Goal: Communication & Community: Connect with others

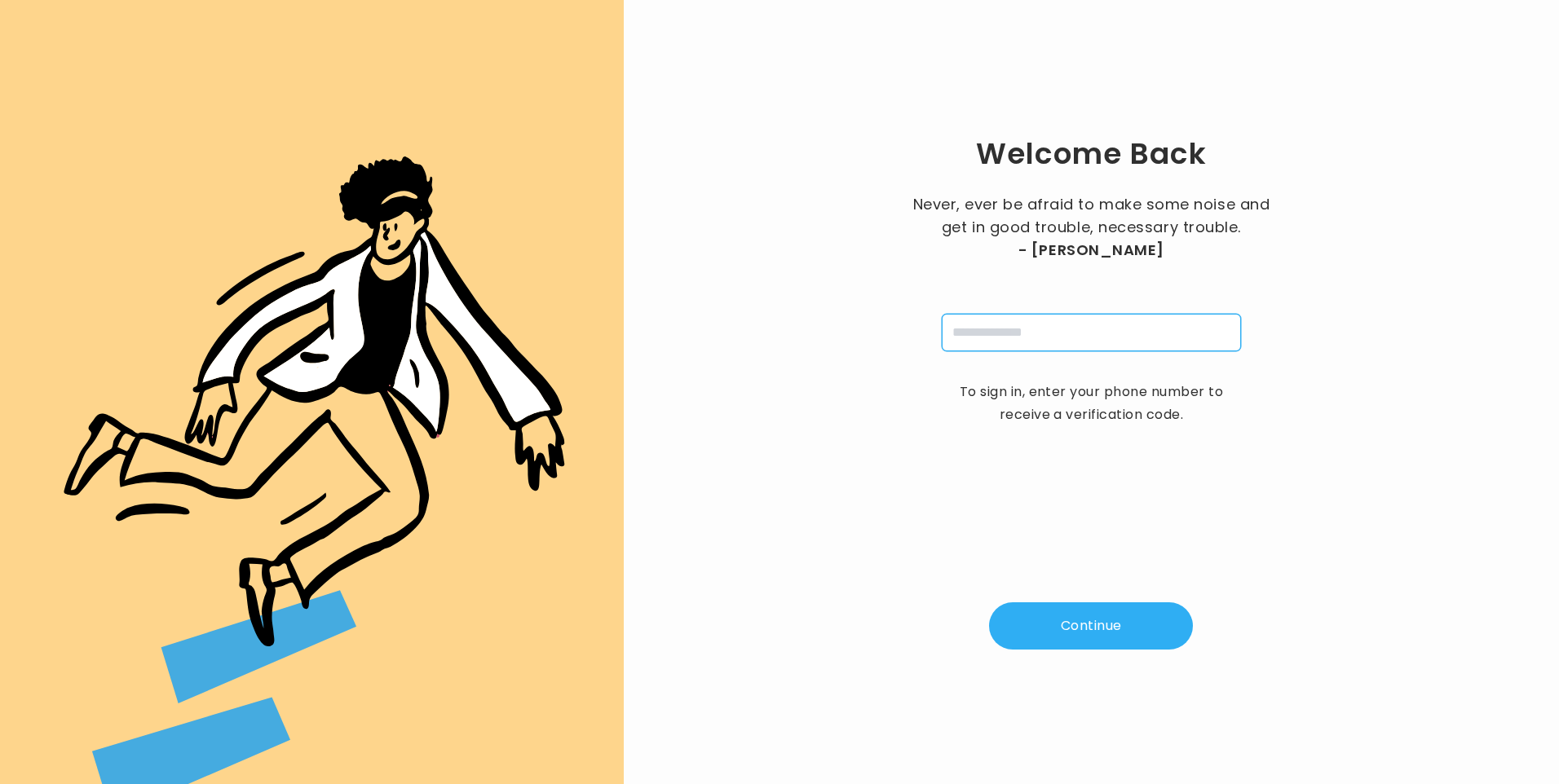
click at [1041, 332] on input "tel" at bounding box center [1092, 332] width 299 height 38
type input "**********"
click at [1076, 629] on button "Continue" at bounding box center [1091, 626] width 204 height 48
type input "*"
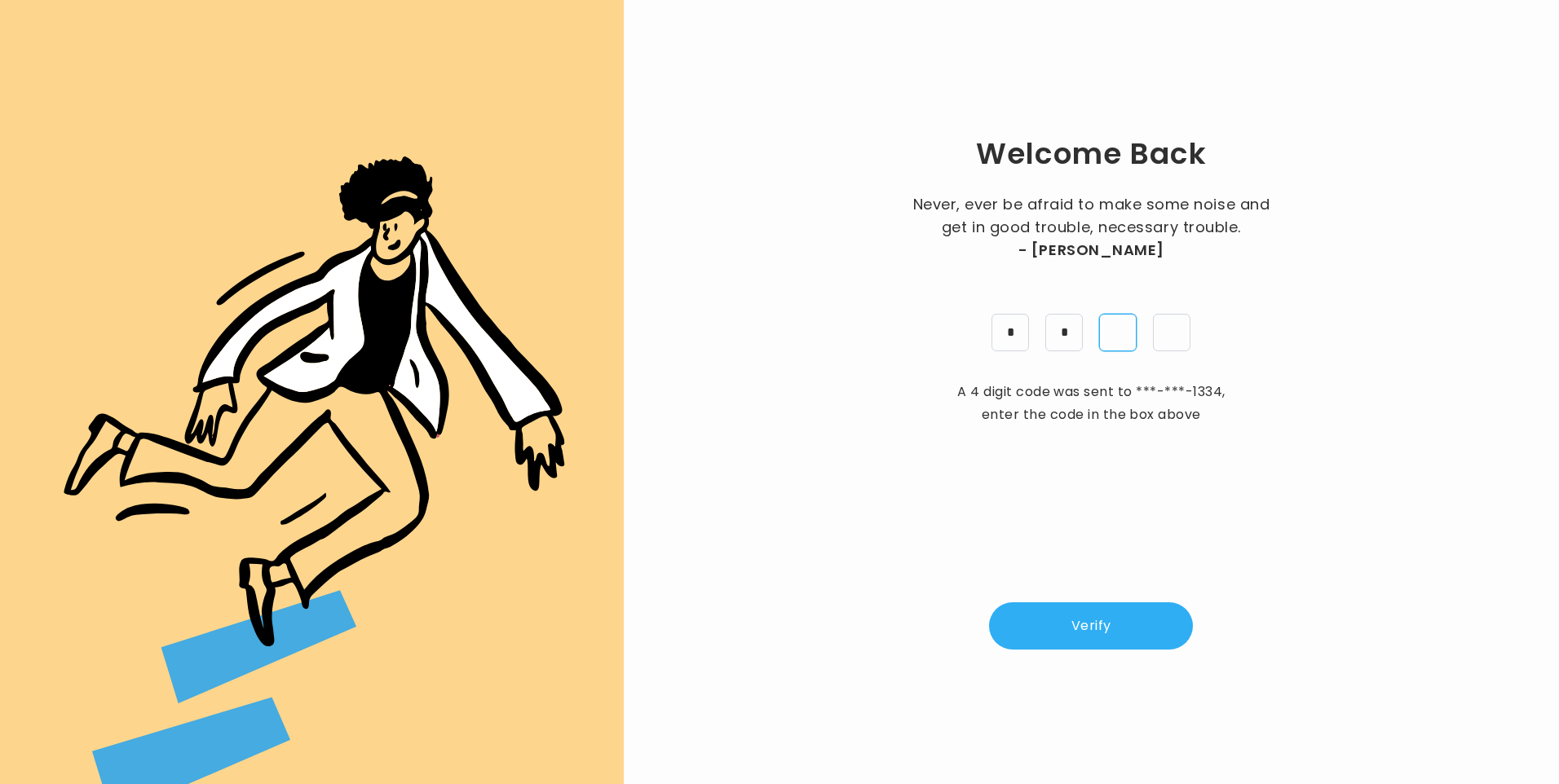
type input "*"
click at [1084, 633] on button "Verify" at bounding box center [1091, 626] width 204 height 48
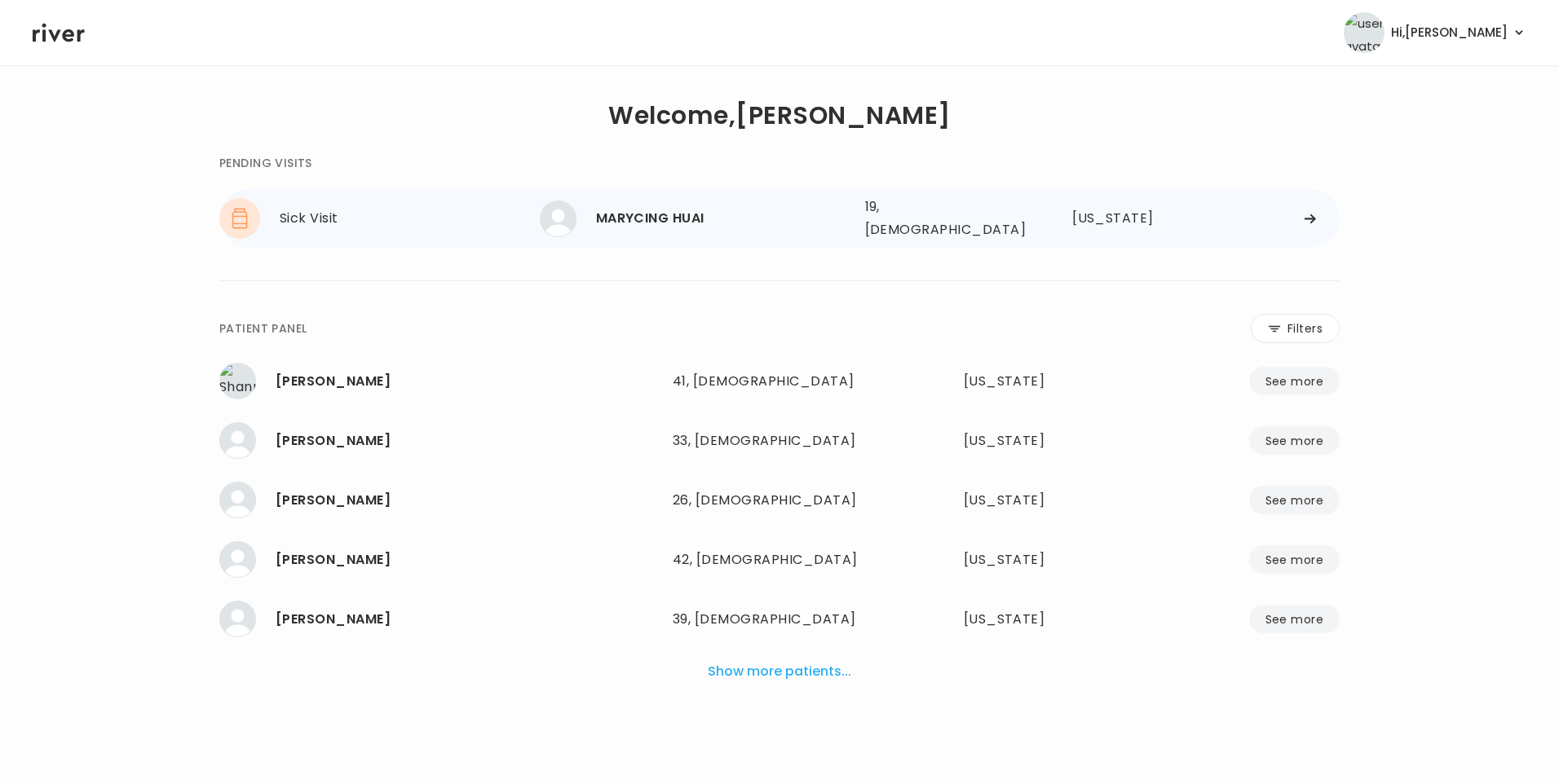
click at [628, 223] on div "MARYCING HUAI" at bounding box center [724, 218] width 256 height 23
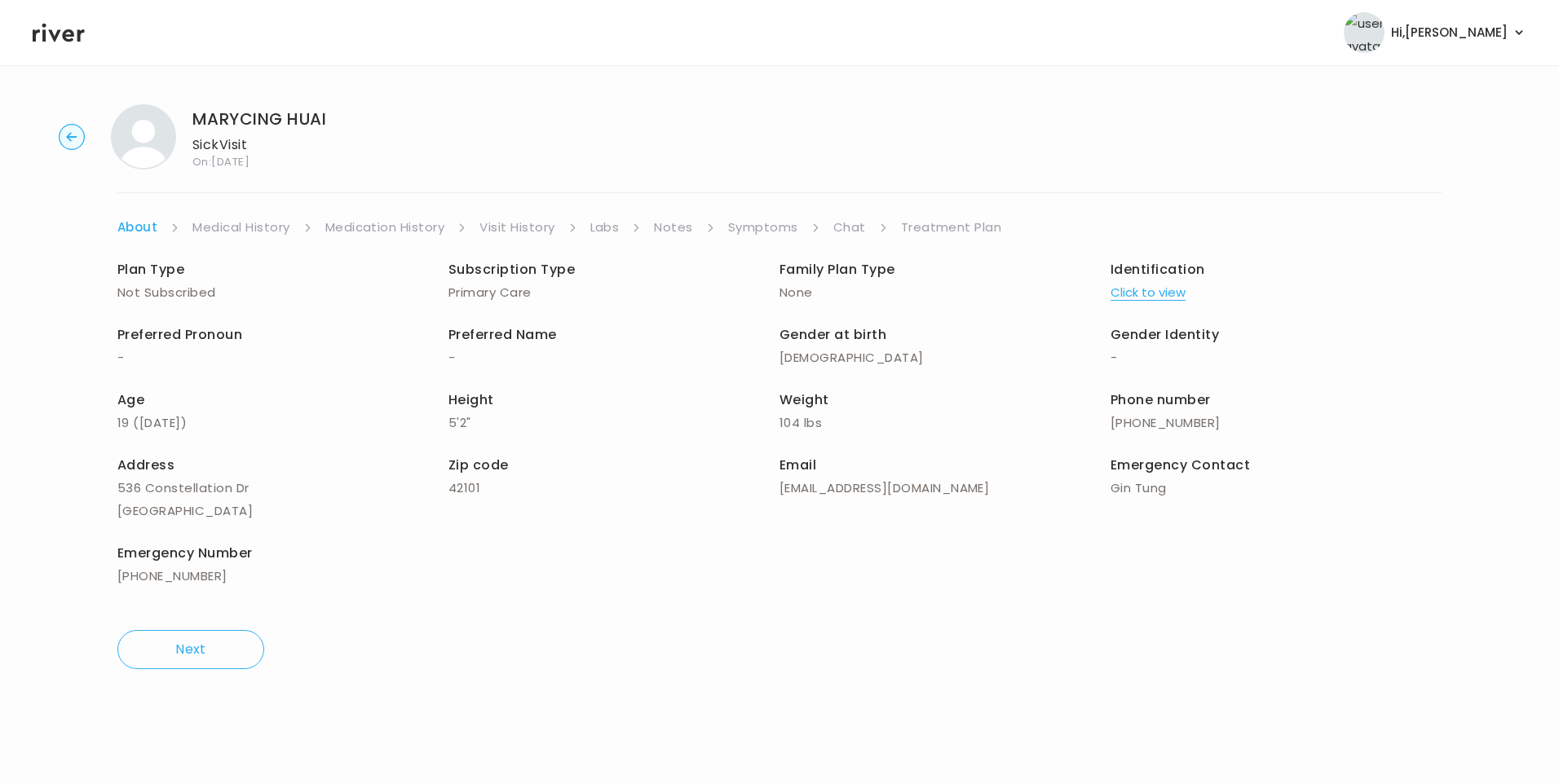
click at [851, 222] on link "Chat" at bounding box center [850, 227] width 33 height 23
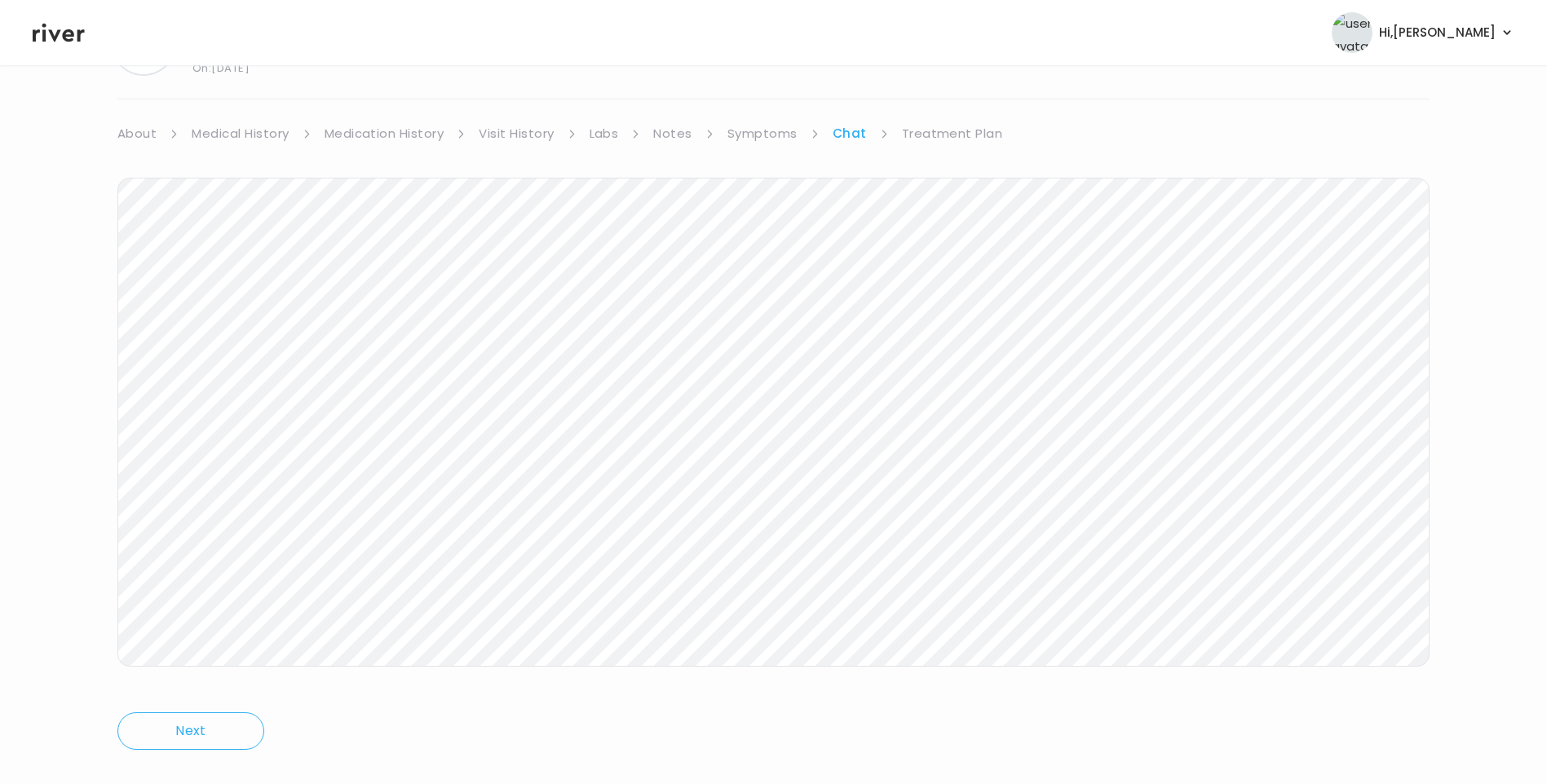
scroll to position [121, 0]
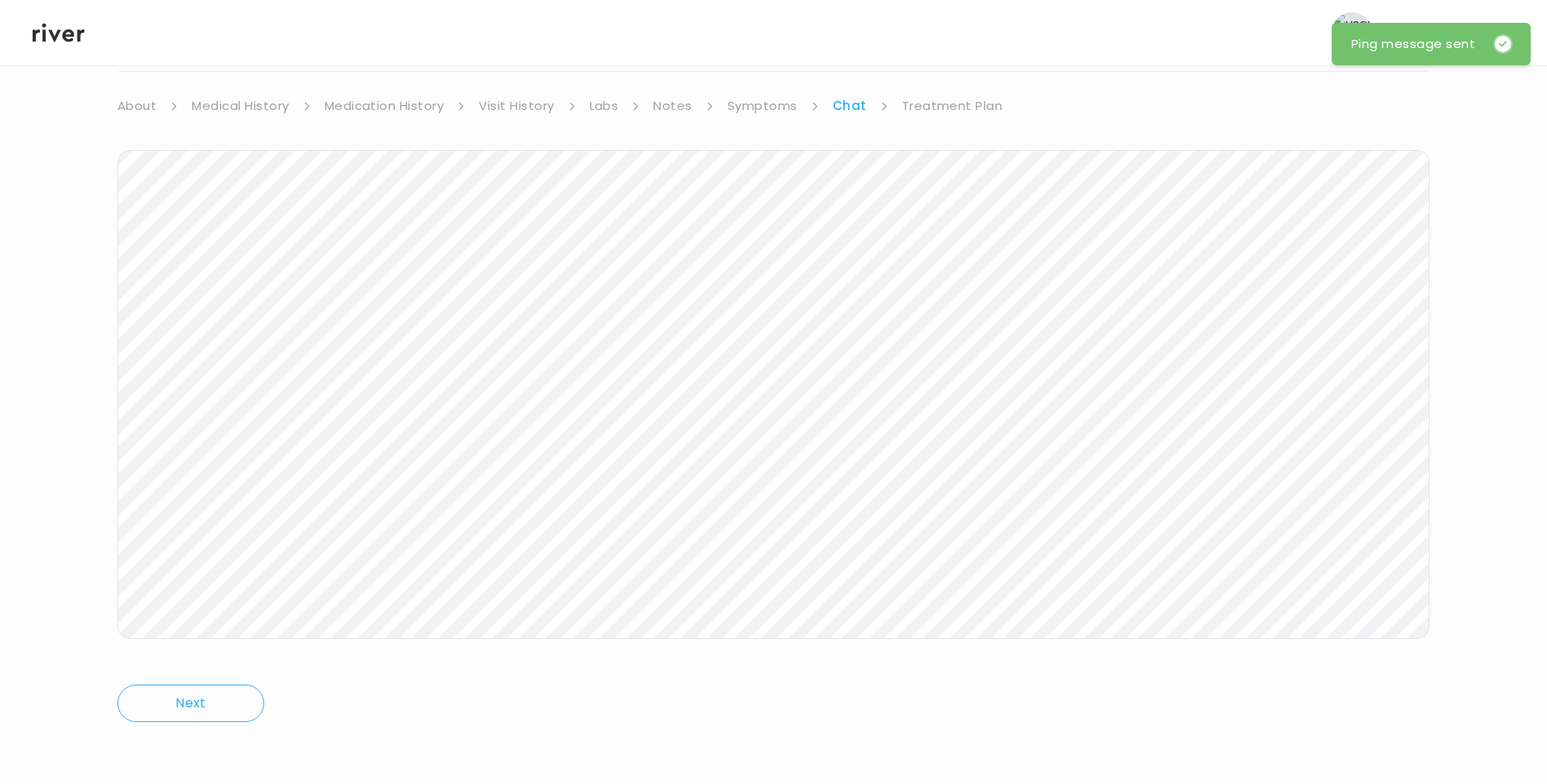
click at [75, 42] on icon at bounding box center [59, 33] width 53 height 25
